Goal: Check status: Check status

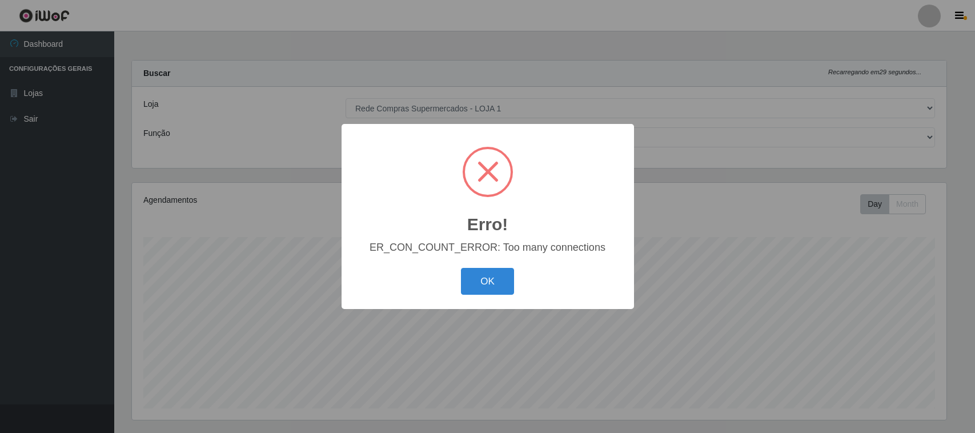
select select "158"
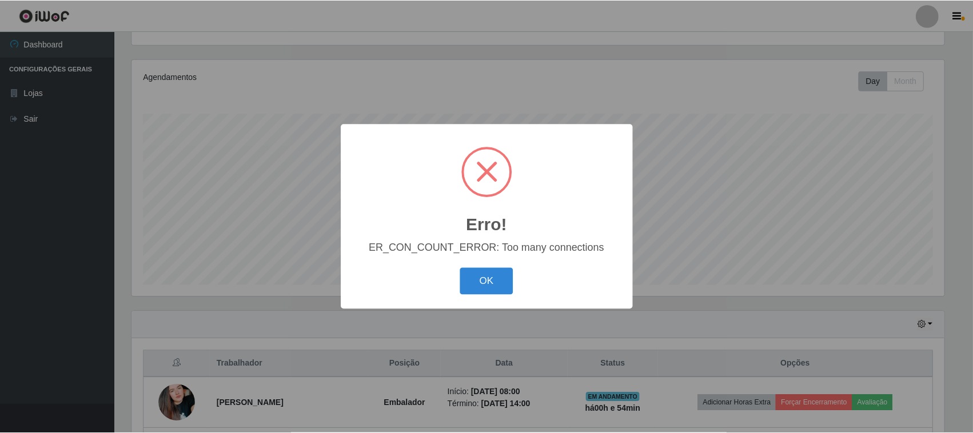
scroll to position [238, 815]
click at [498, 292] on button "OK" at bounding box center [487, 281] width 53 height 27
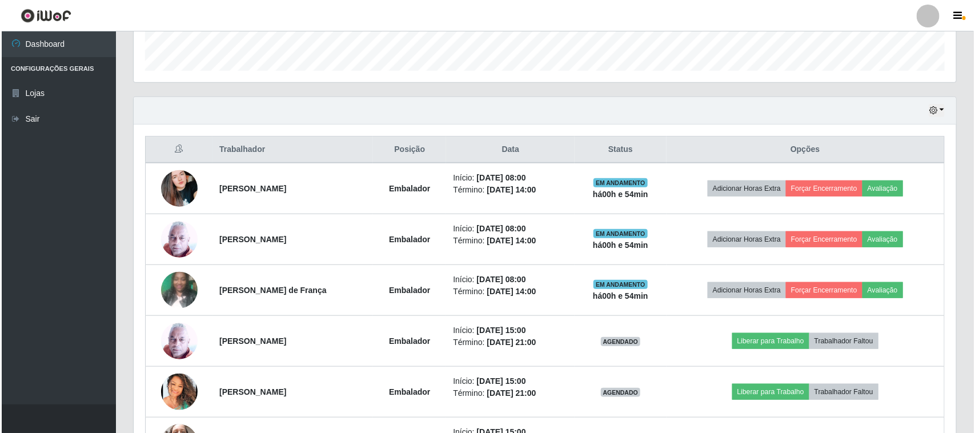
scroll to position [429, 0]
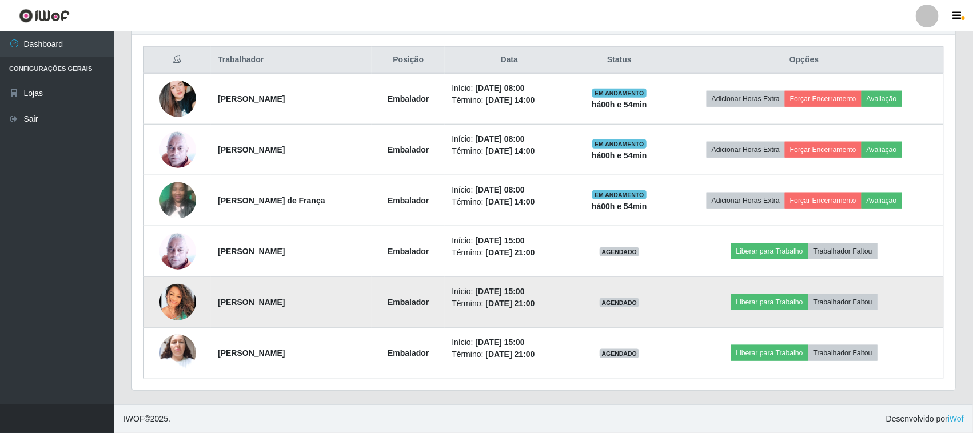
click at [173, 299] on img at bounding box center [177, 302] width 37 height 37
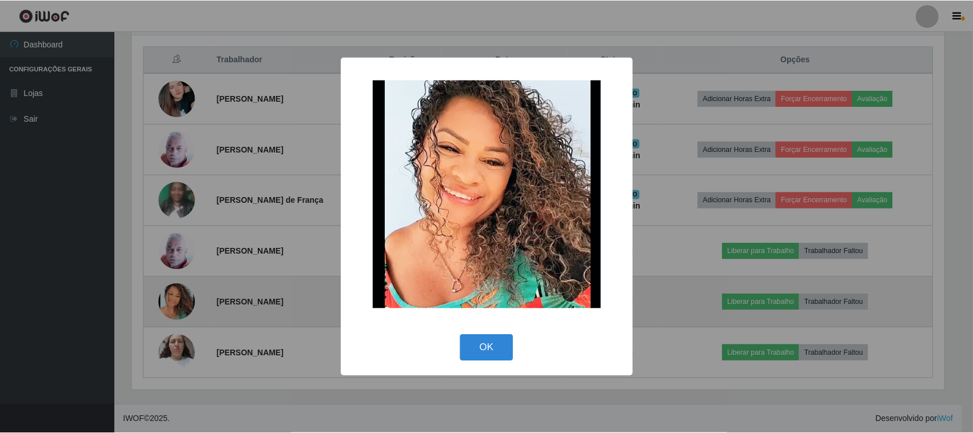
scroll to position [238, 815]
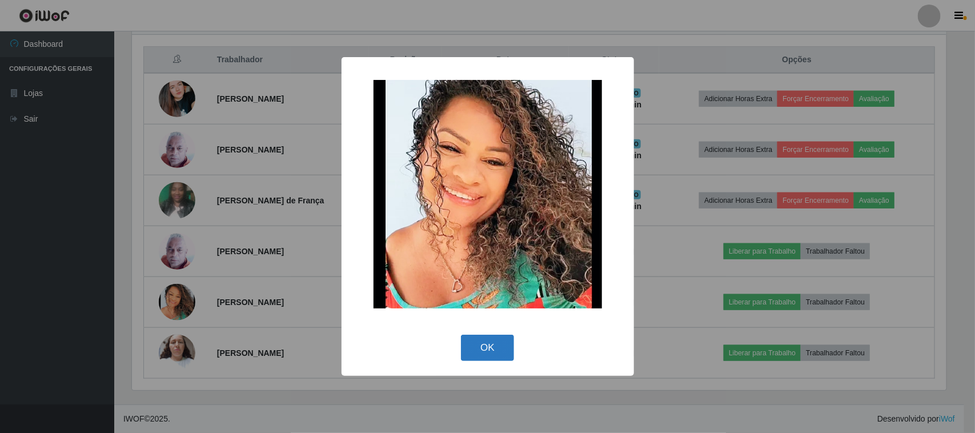
click at [496, 345] on button "OK" at bounding box center [487, 348] width 53 height 27
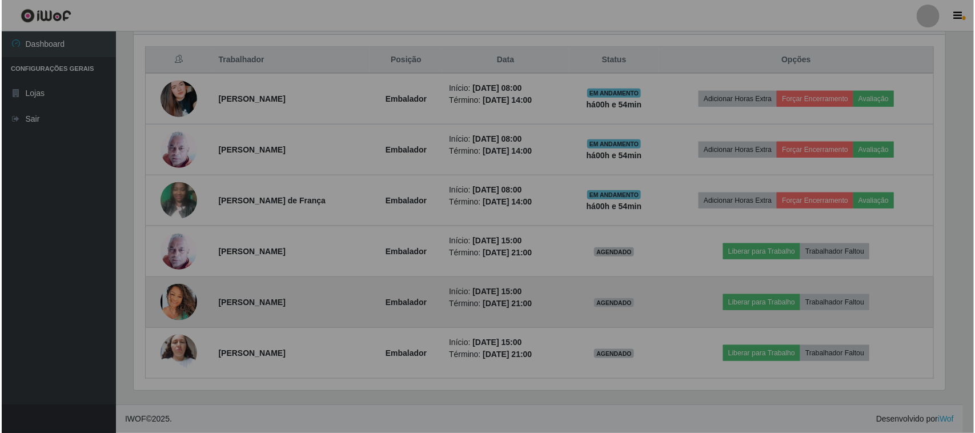
scroll to position [238, 823]
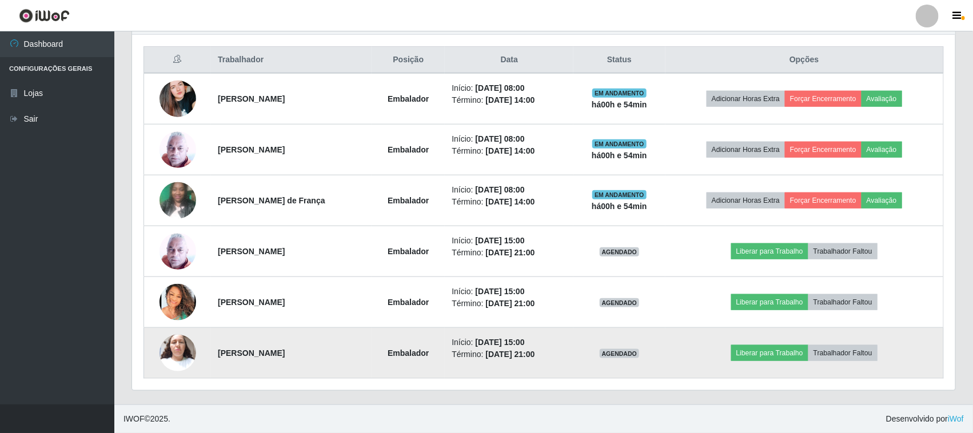
click at [179, 352] on img at bounding box center [177, 353] width 37 height 49
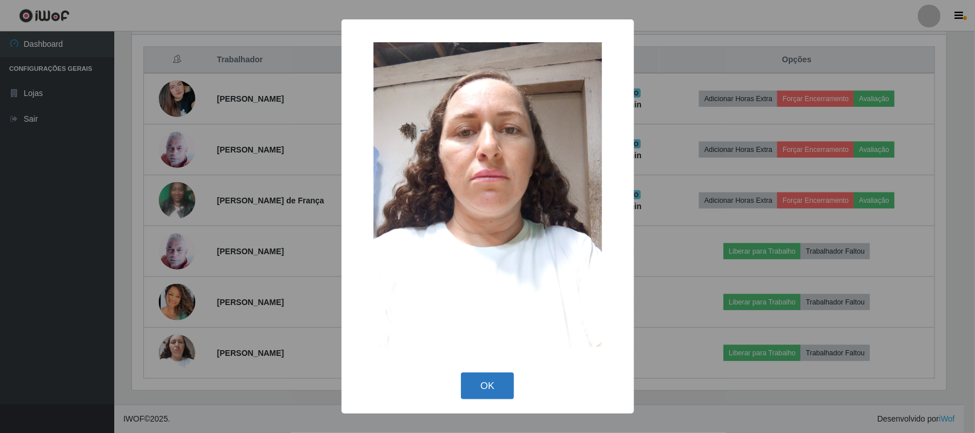
drag, startPoint x: 493, startPoint y: 389, endPoint x: 484, endPoint y: 370, distance: 21.2
click at [493, 389] on button "OK" at bounding box center [487, 386] width 53 height 27
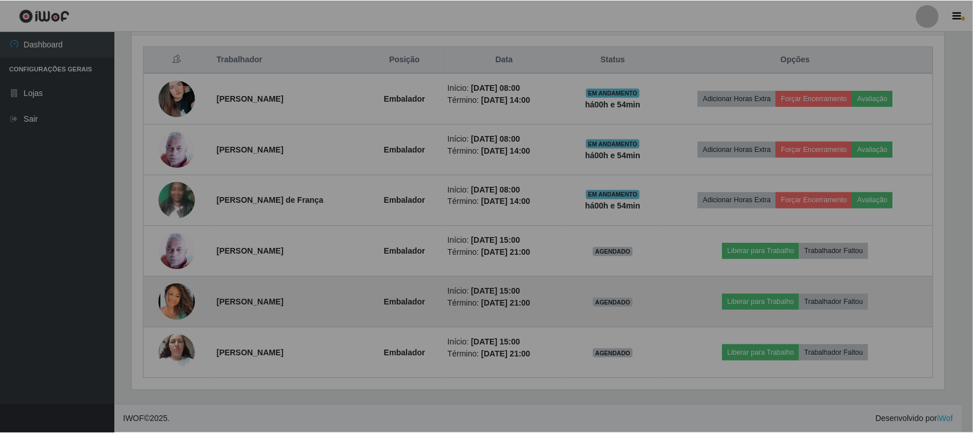
scroll to position [238, 823]
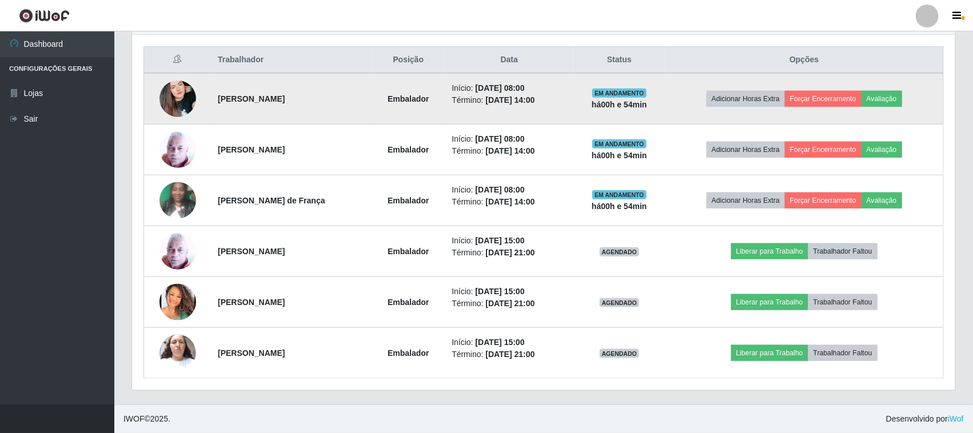
click at [166, 103] on img at bounding box center [177, 98] width 37 height 65
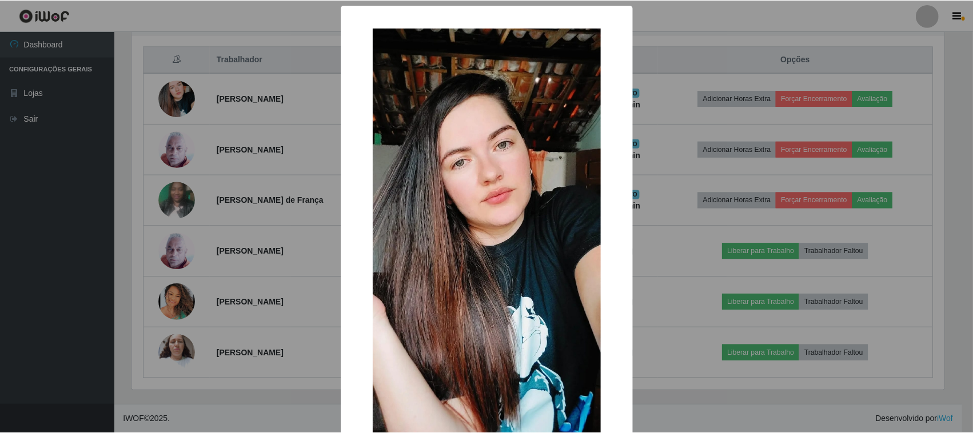
scroll to position [73, 0]
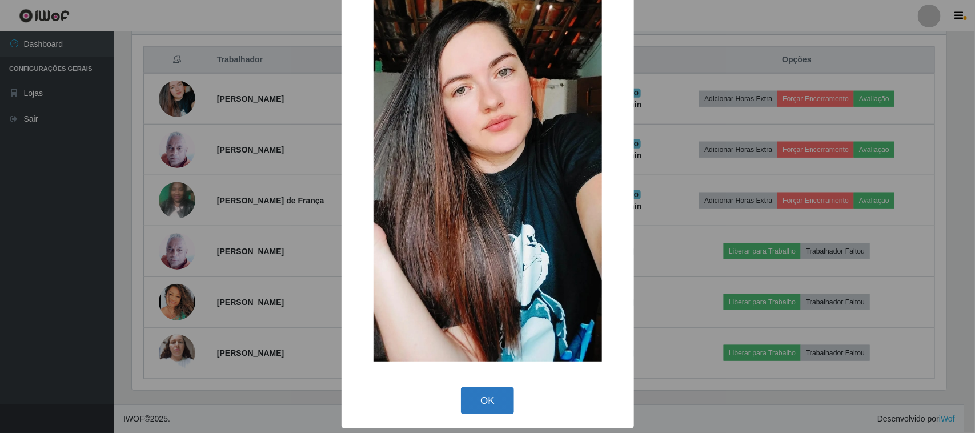
click at [482, 403] on button "OK" at bounding box center [487, 400] width 53 height 27
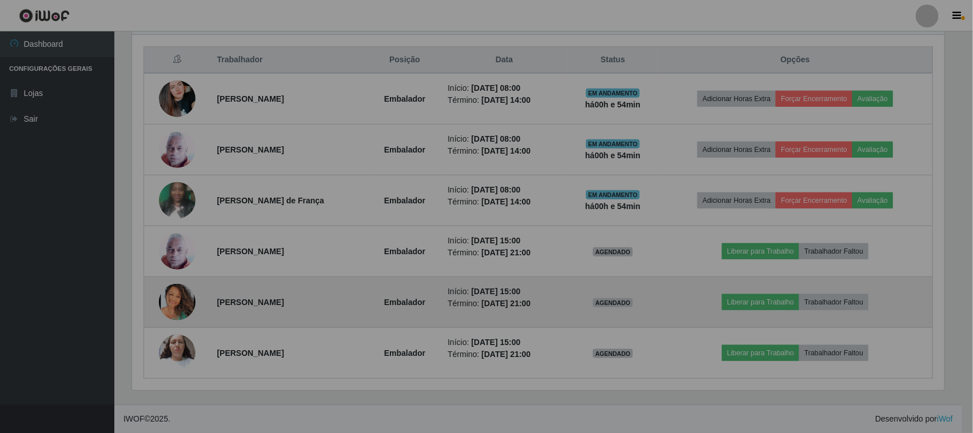
scroll to position [238, 823]
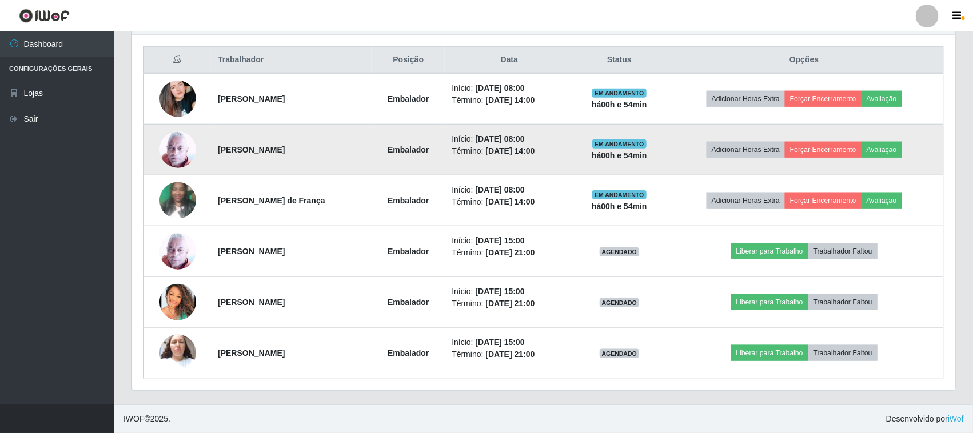
click at [183, 149] on img at bounding box center [177, 149] width 37 height 37
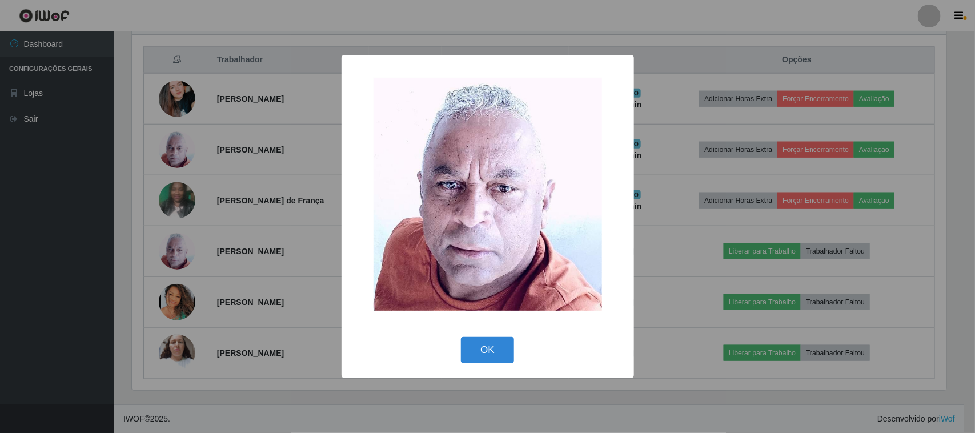
drag, startPoint x: 481, startPoint y: 349, endPoint x: 403, endPoint y: 333, distance: 79.2
click at [480, 342] on button "OK" at bounding box center [487, 350] width 53 height 27
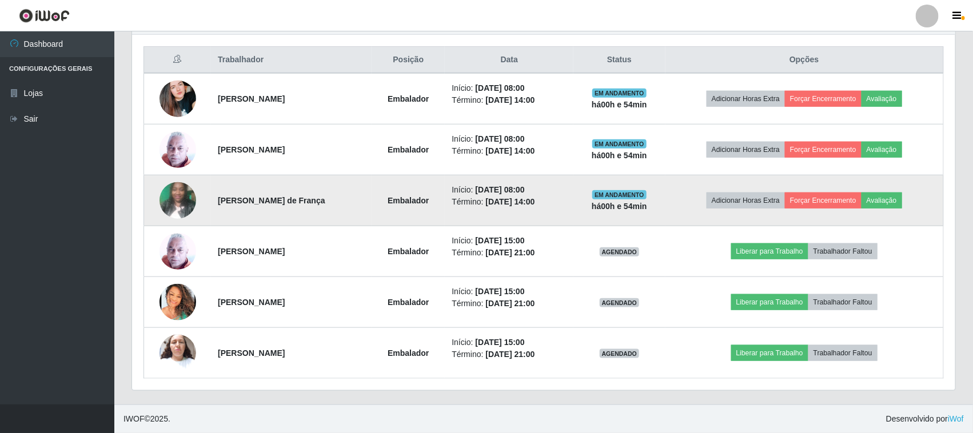
scroll to position [238, 823]
click at [184, 199] on img at bounding box center [177, 200] width 37 height 49
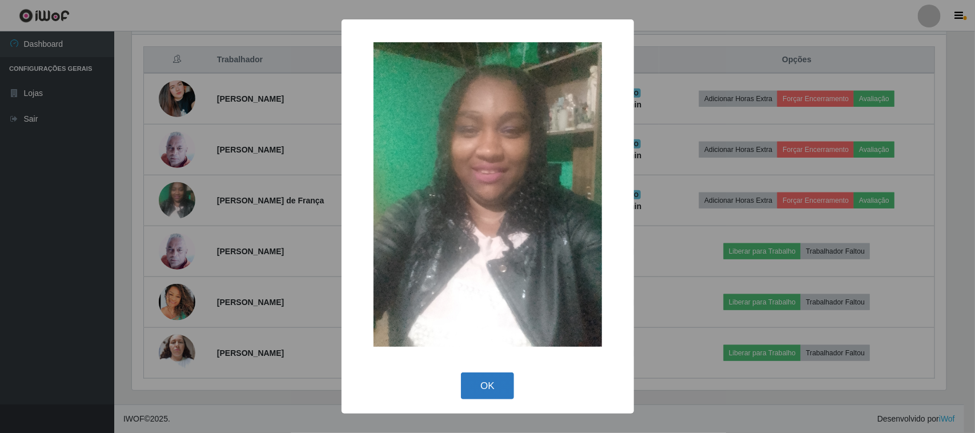
click at [471, 386] on button "OK" at bounding box center [487, 386] width 53 height 27
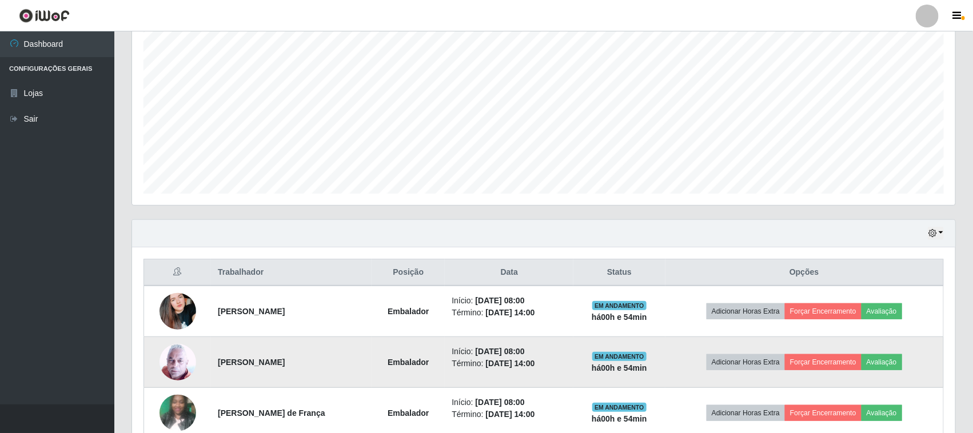
scroll to position [143, 0]
